Goal: Navigation & Orientation: Find specific page/section

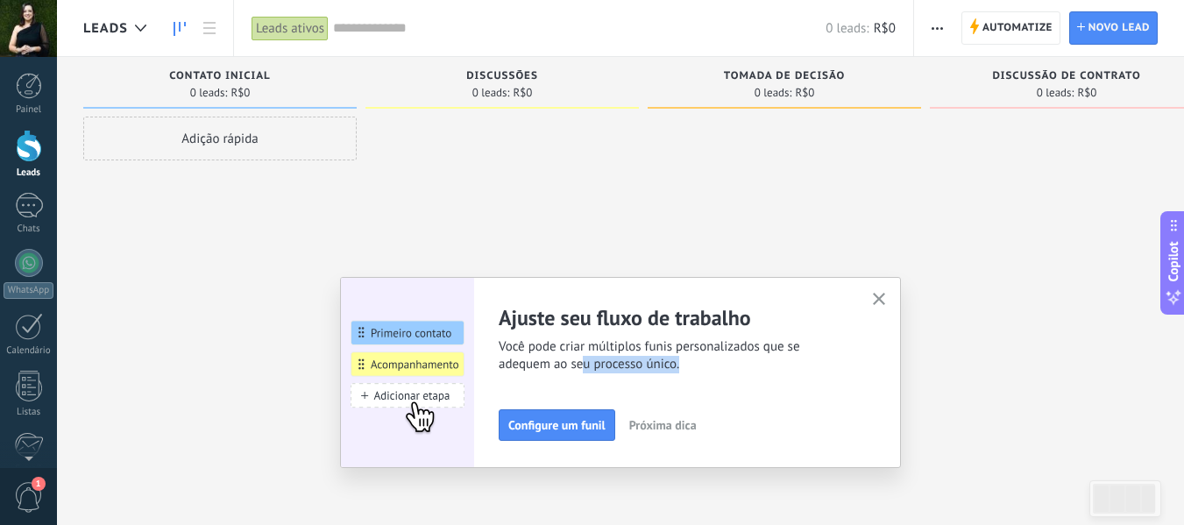
click at [879, 299] on icon "button" at bounding box center [879, 299] width 13 height 13
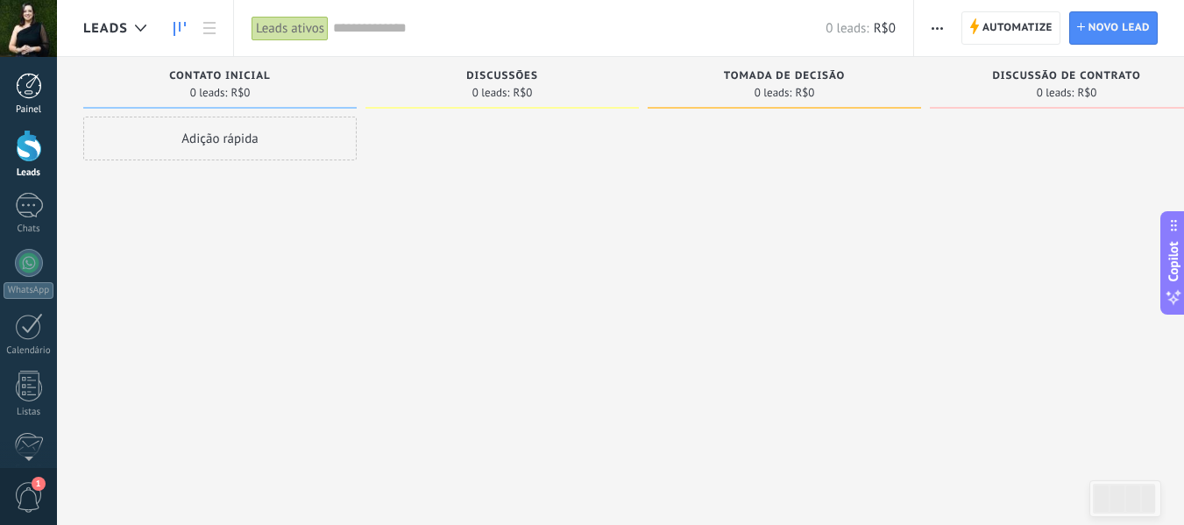
click at [37, 89] on div at bounding box center [29, 86] width 26 height 26
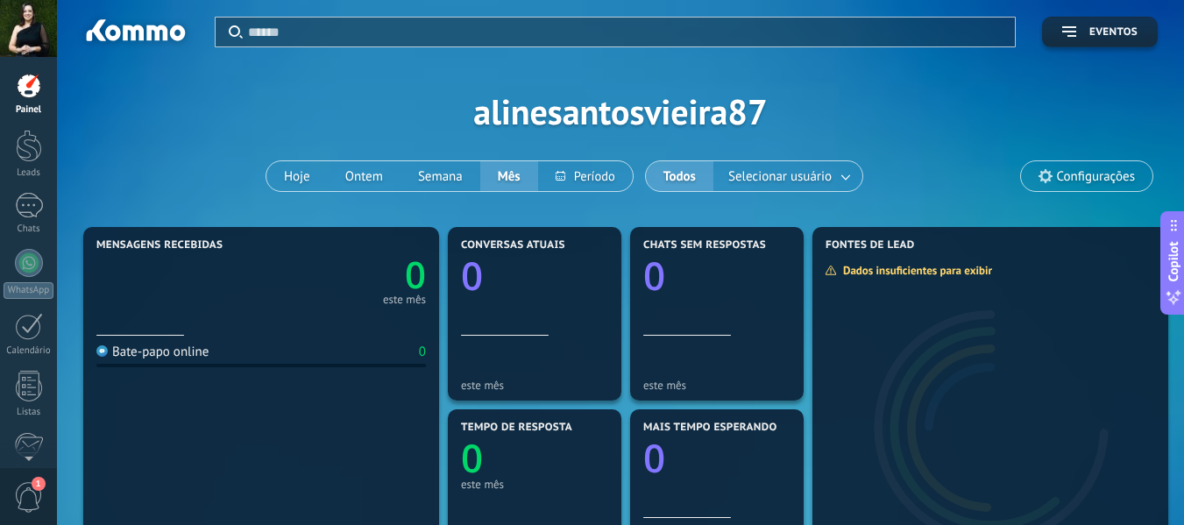
click at [477, 123] on div "Aplicar Eventos alinesantosvieira87 Hoje Ontem Semana Mês Todos Selecionar usuá…" at bounding box center [620, 111] width 1075 height 223
click at [489, 116] on div "Aplicar Eventos alinesantosvieira87 Hoje Ontem Semana Mês Todos Selecionar usuá…" at bounding box center [620, 111] width 1075 height 223
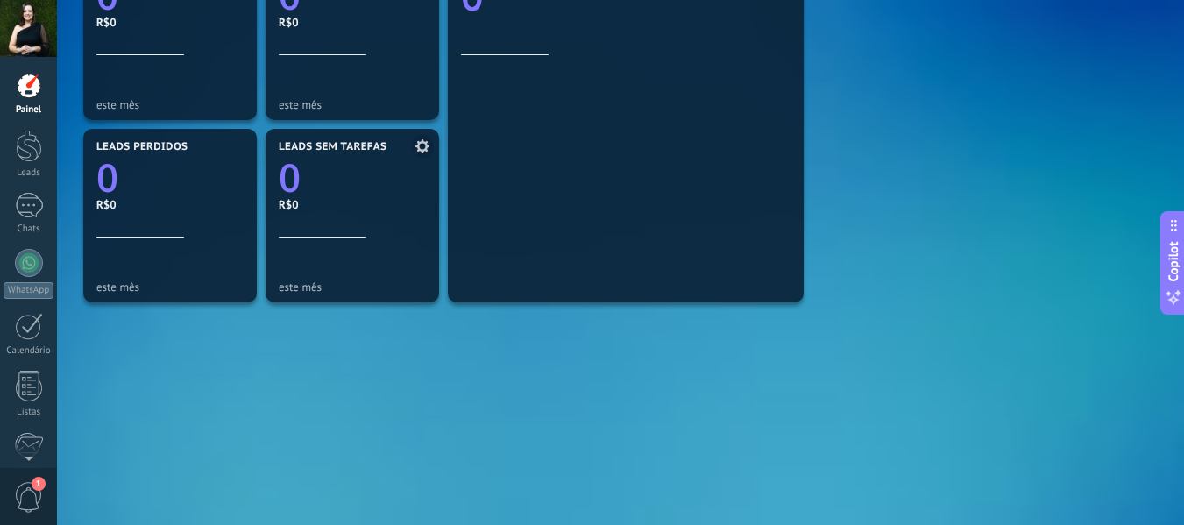
scroll to position [663, 0]
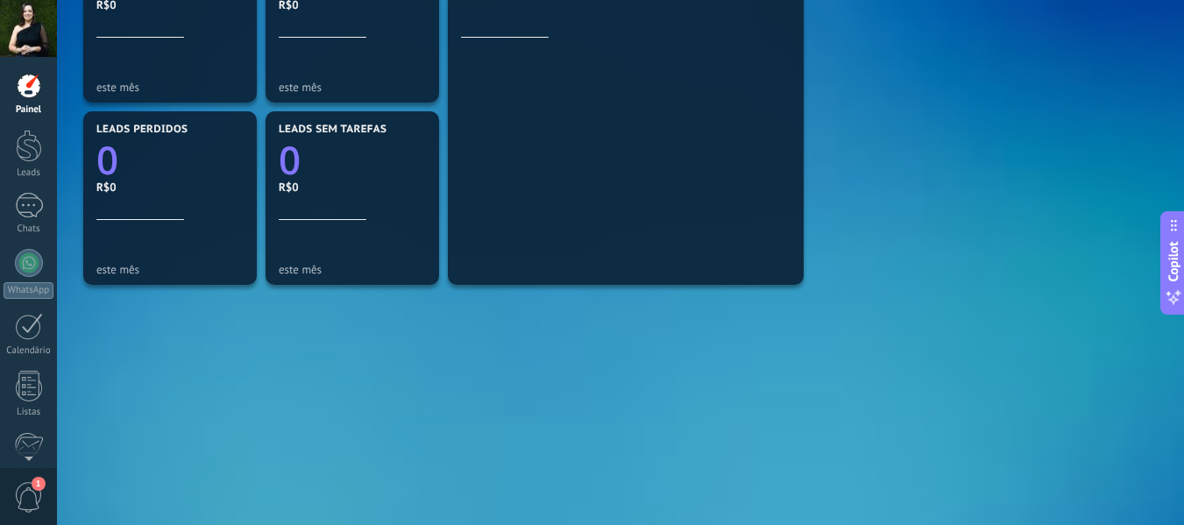
click at [30, 101] on link "Painel" at bounding box center [28, 94] width 57 height 43
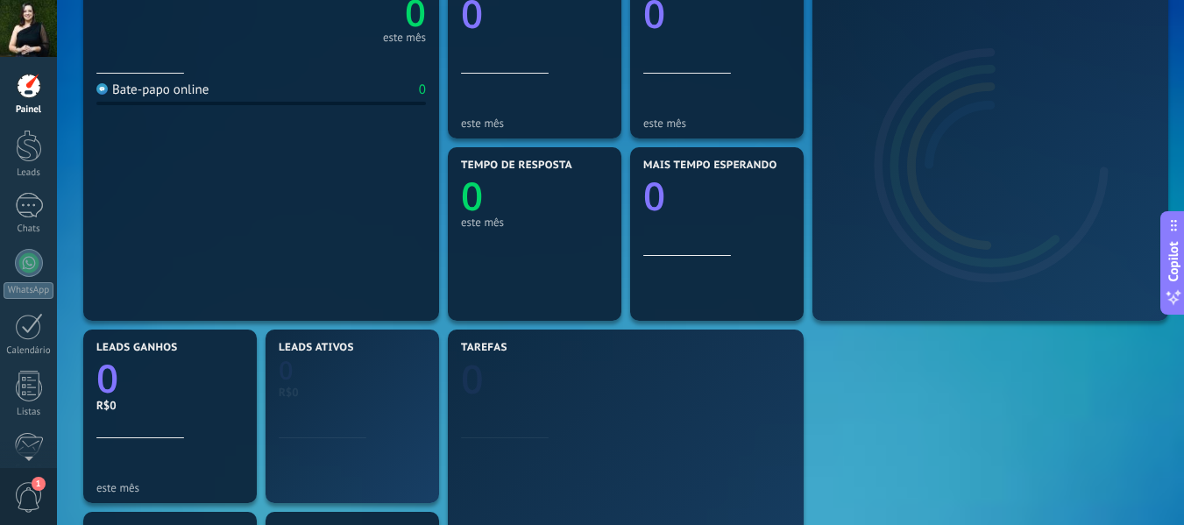
scroll to position [263, 0]
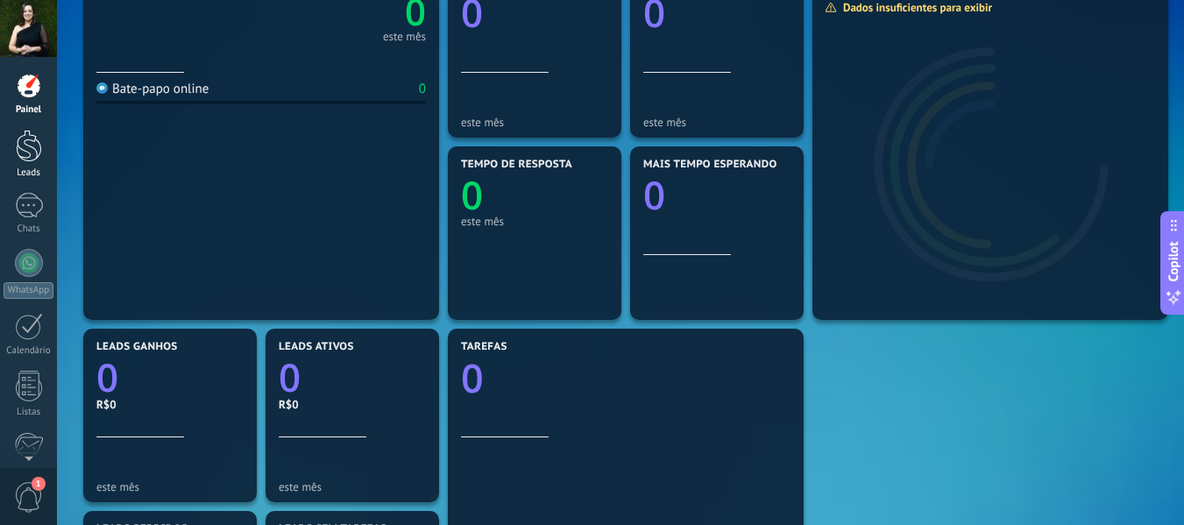
click at [23, 159] on div at bounding box center [29, 146] width 26 height 32
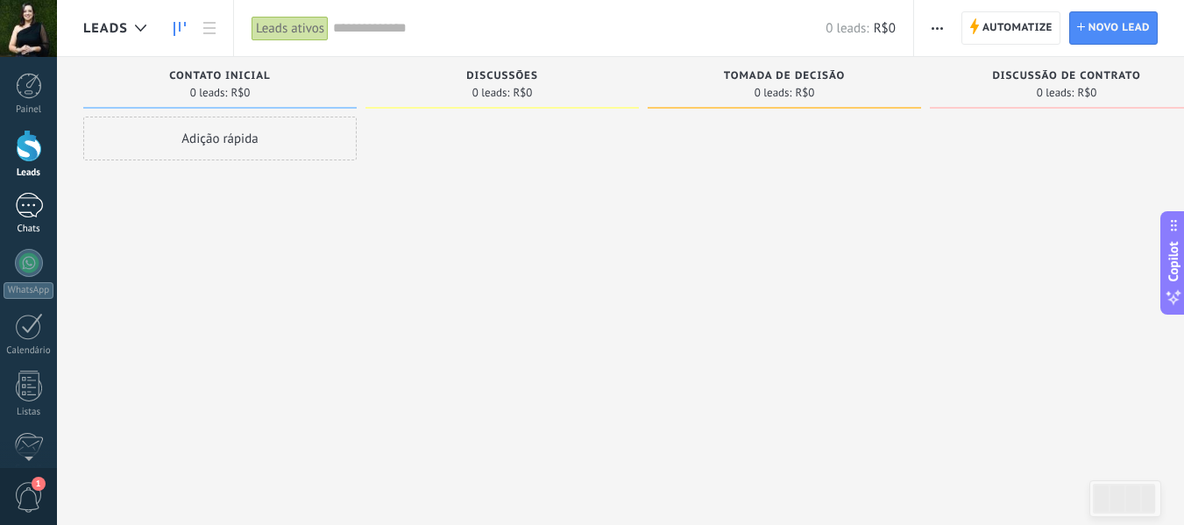
click at [28, 202] on div at bounding box center [29, 205] width 28 height 25
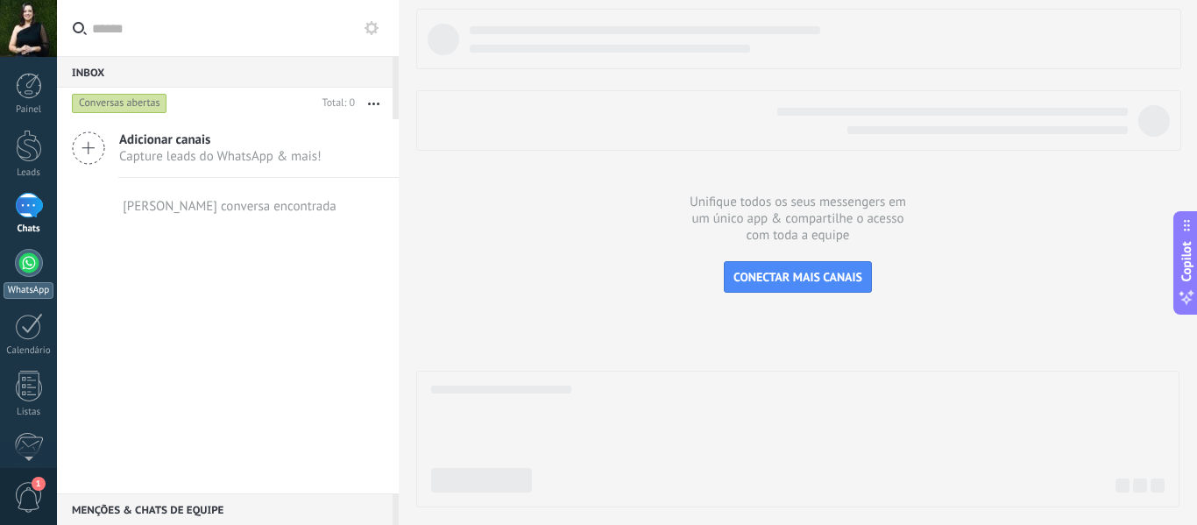
click at [37, 268] on div at bounding box center [29, 263] width 28 height 28
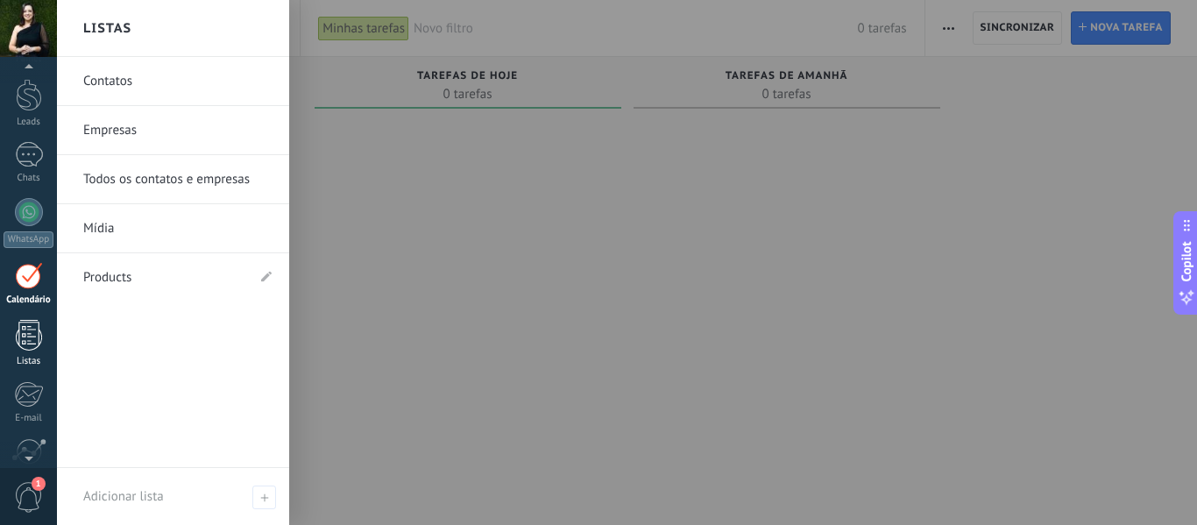
click at [27, 339] on div at bounding box center [29, 335] width 26 height 31
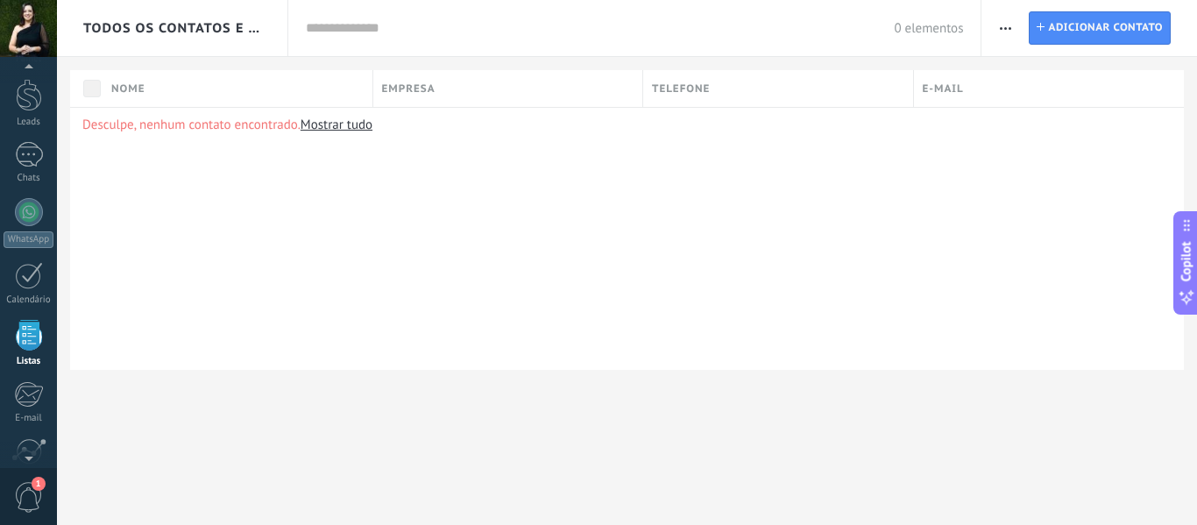
scroll to position [109, 0]
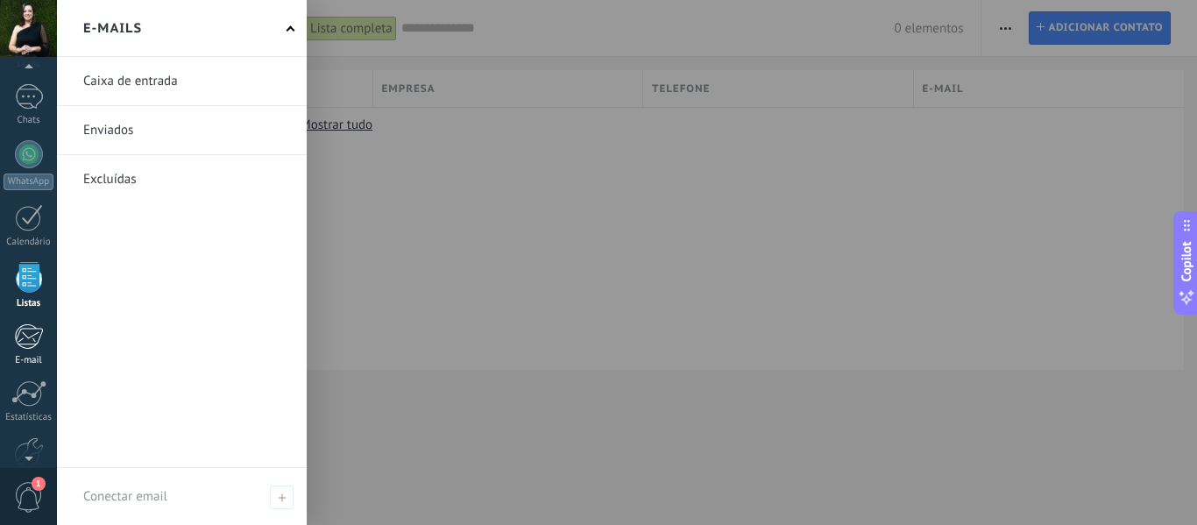
click at [37, 349] on div at bounding box center [28, 336] width 29 height 26
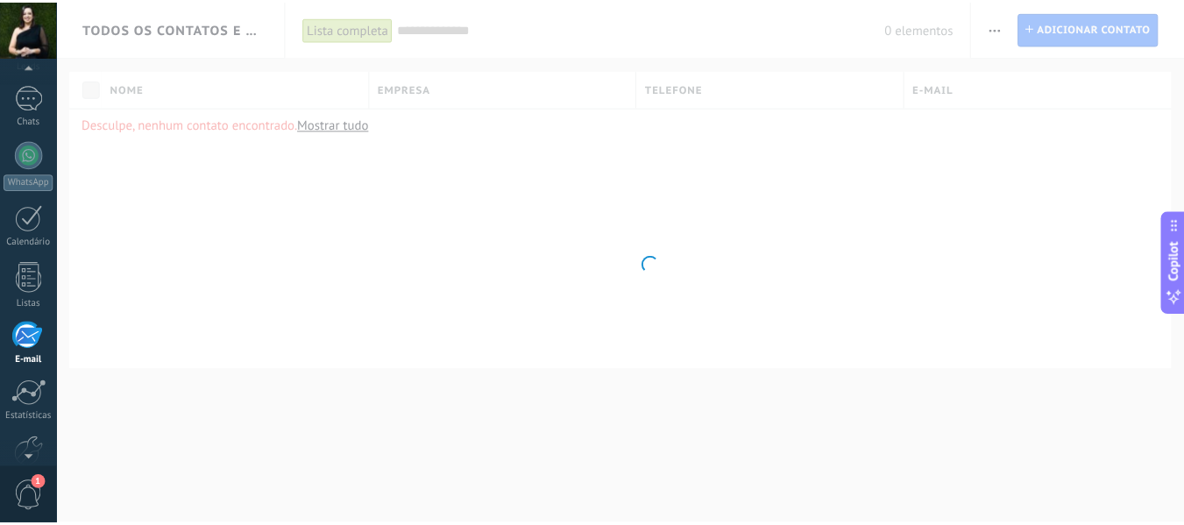
scroll to position [170, 0]
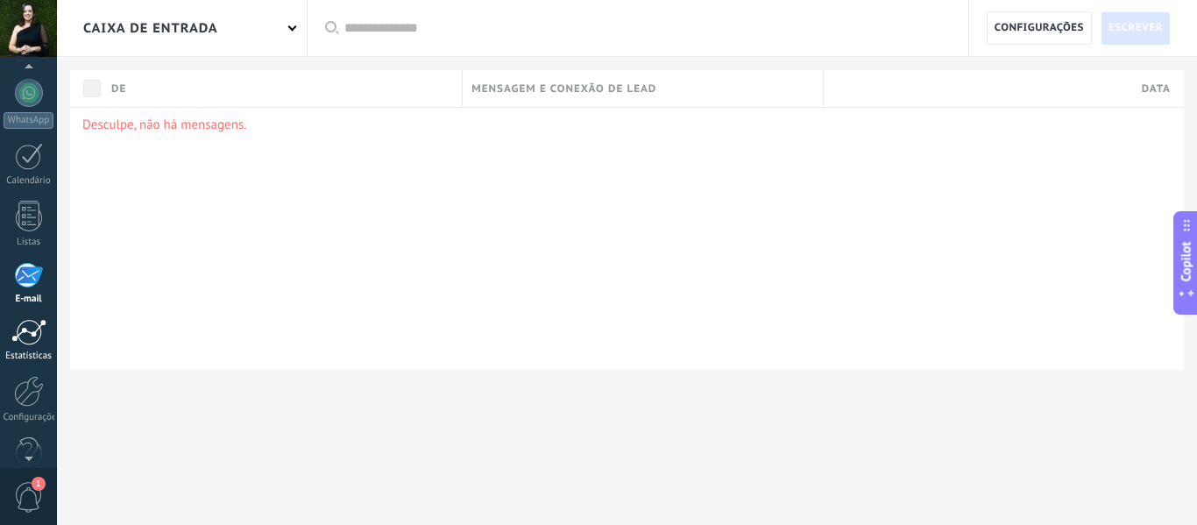
click at [32, 342] on div at bounding box center [28, 332] width 35 height 26
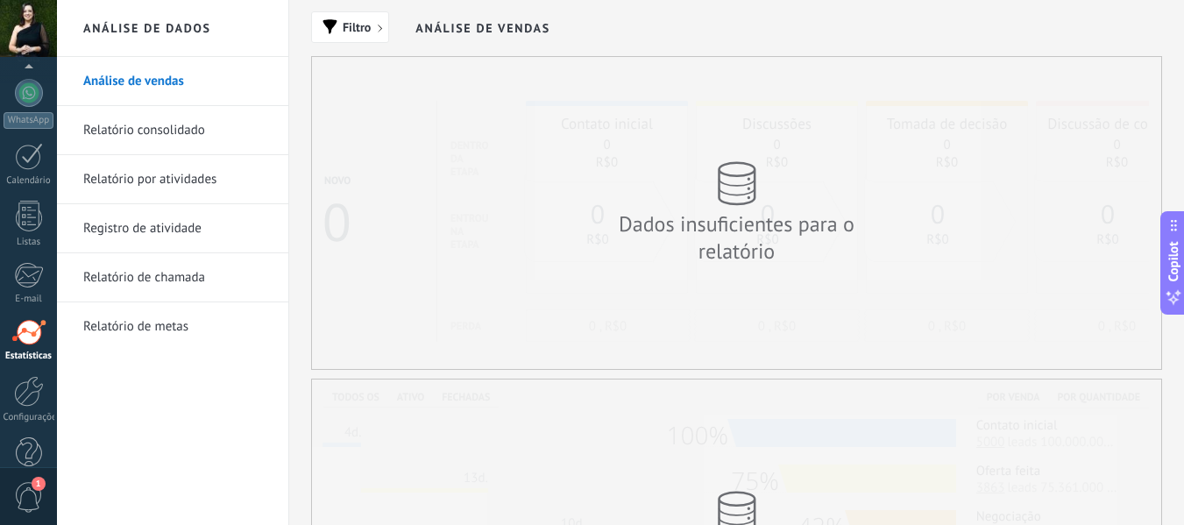
scroll to position [204, 0]
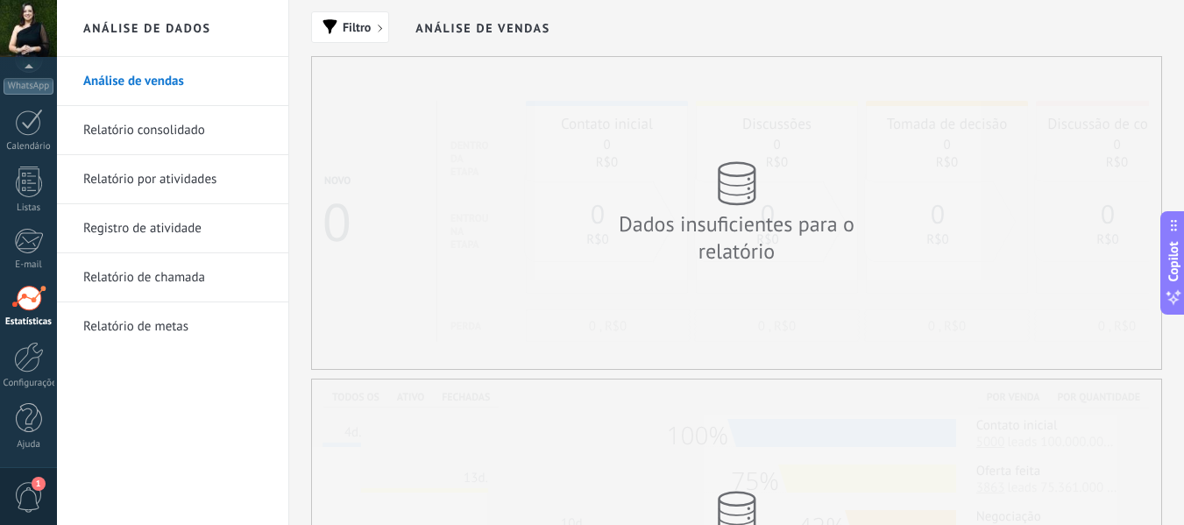
click at [168, 128] on link "Relatório consolidado" at bounding box center [177, 130] width 188 height 49
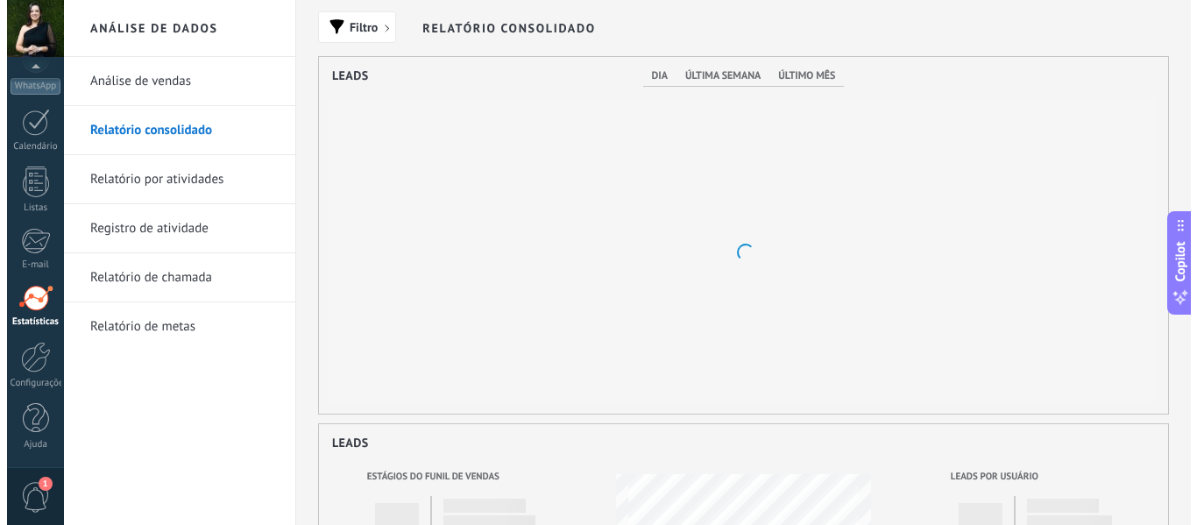
scroll to position [357, 849]
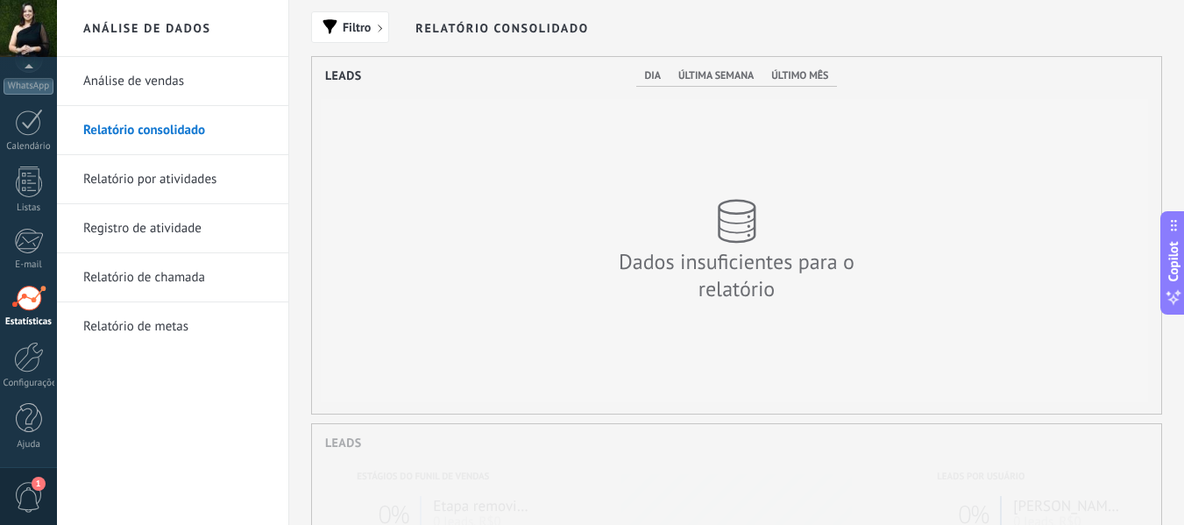
click at [167, 83] on link "Análise de vendas" at bounding box center [177, 81] width 188 height 49
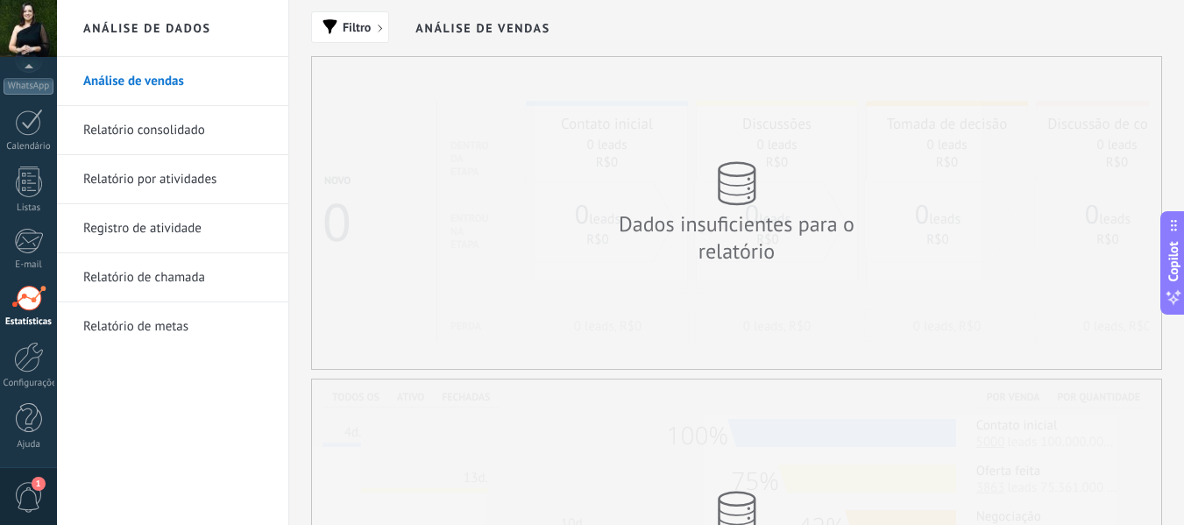
click at [160, 184] on link "Relatório por atividades" at bounding box center [177, 179] width 188 height 49
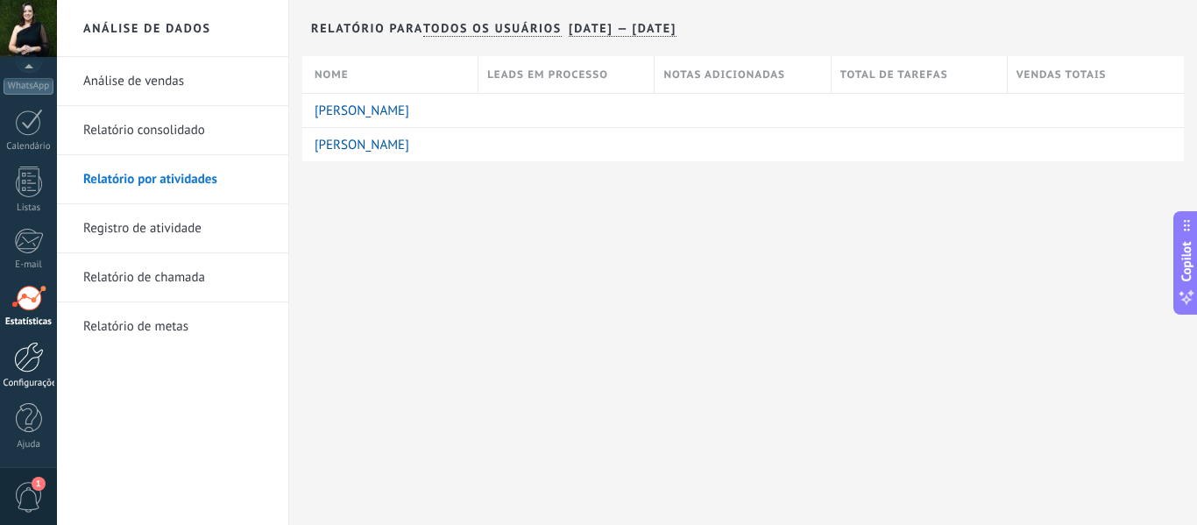
click at [36, 369] on div at bounding box center [29, 357] width 30 height 31
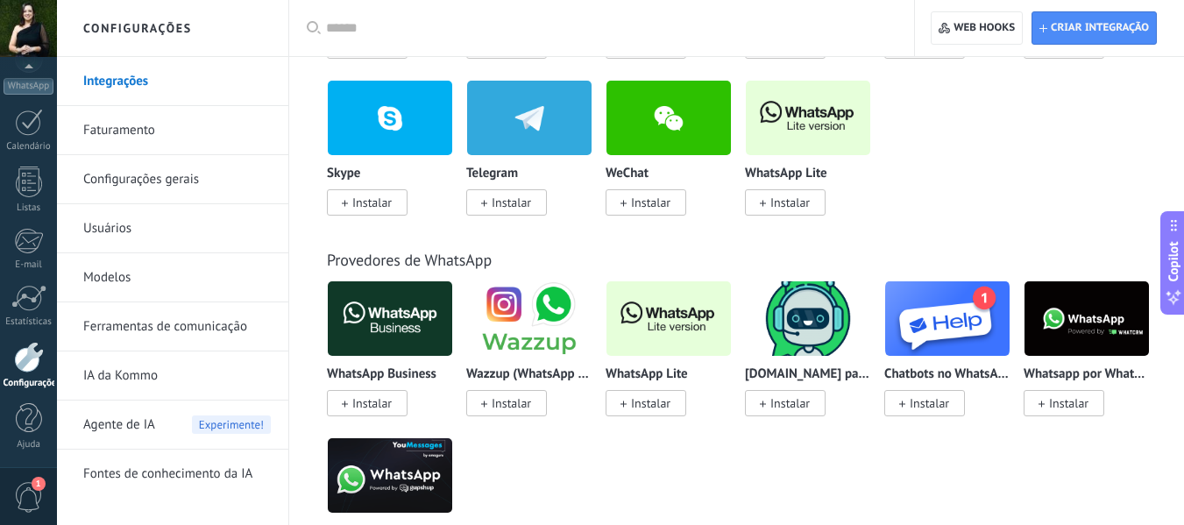
scroll to position [614, 0]
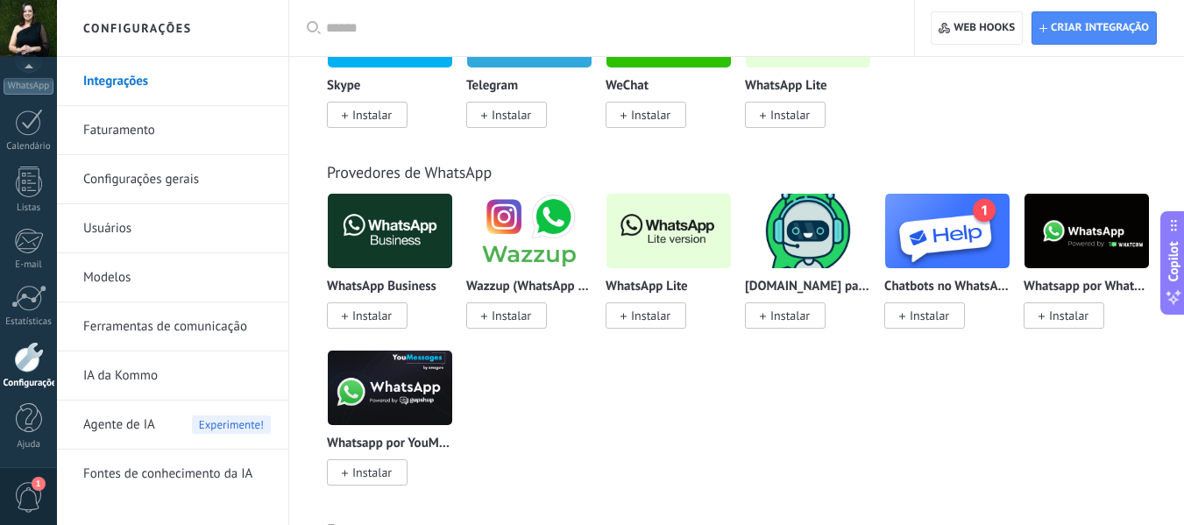
click at [673, 373] on div "WhatsApp Business Instalar Wazzup (WhatsApp & Instagram) Instalar WhatsApp Lite…" at bounding box center [746, 350] width 838 height 314
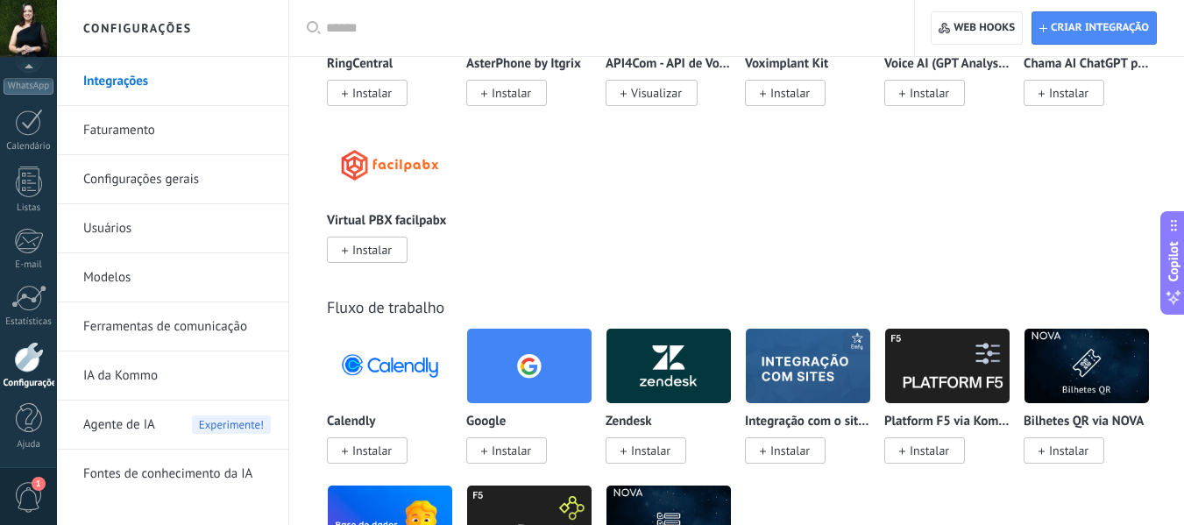
scroll to position [2454, 0]
